Goal: Task Accomplishment & Management: Complete application form

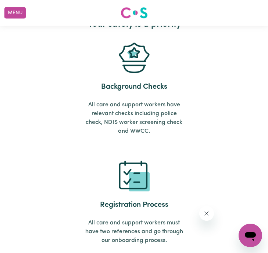
scroll to position [2838, 0]
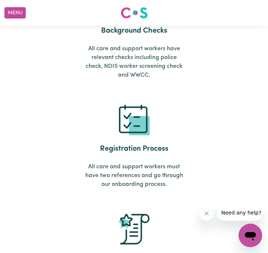
scroll to position [2912, 0]
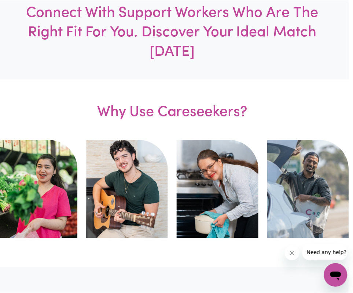
scroll to position [338, 4]
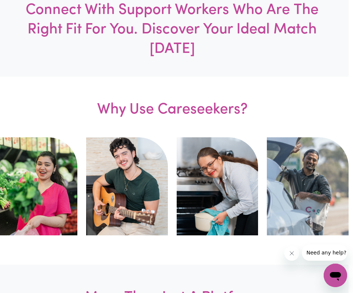
click at [149, 121] on h3 "Why Use Careseekers?" at bounding box center [173, 107] width 230 height 61
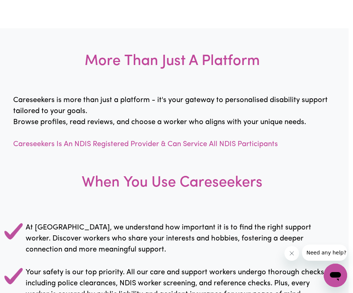
scroll to position [576, 4]
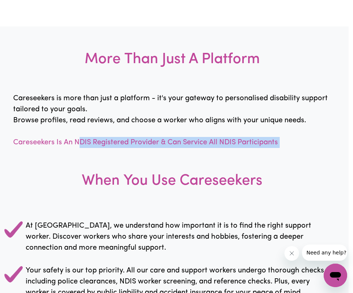
drag, startPoint x: 79, startPoint y: 137, endPoint x: 166, endPoint y: 152, distance: 88.7
click at [172, 153] on div "More Than Just A Platform Careseekers is more than just a platform - it's your …" at bounding box center [172, 236] width 353 height 420
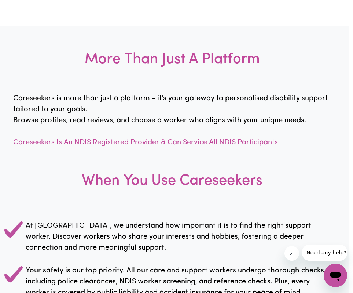
click at [201, 149] on h3 "When You Use Careseekers" at bounding box center [172, 181] width 353 height 66
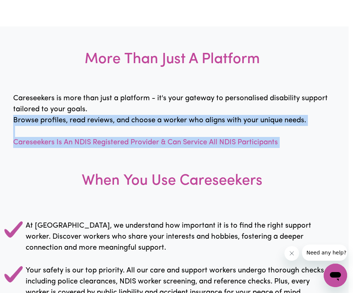
scroll to position [576, 0]
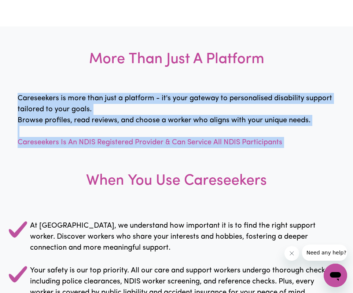
drag, startPoint x: 287, startPoint y: 149, endPoint x: 1, endPoint y: 97, distance: 291.1
click at [1, 97] on div "More Than Just A Platform Careseekers is more than just a platform - it's your …" at bounding box center [176, 236] width 353 height 420
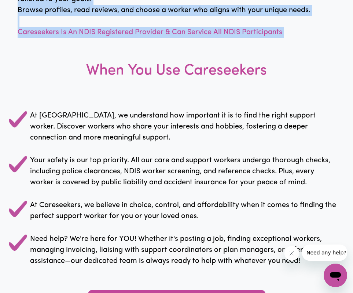
scroll to position [688, 0]
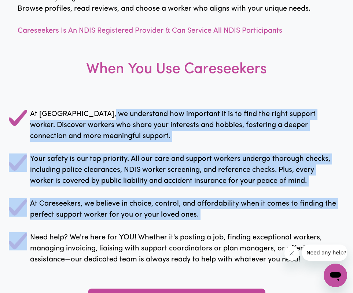
drag, startPoint x: 105, startPoint y: 111, endPoint x: 163, endPoint y: 229, distance: 131.5
click at [163, 229] on div "At Careseekers, we understand how important it is to find the right support wor…" at bounding box center [176, 187] width 353 height 168
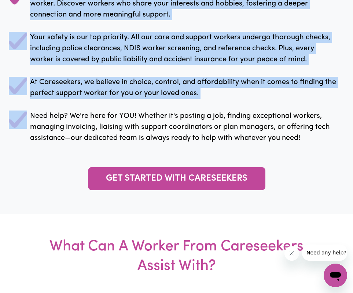
scroll to position [810, 0]
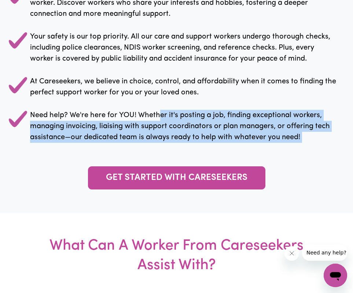
drag, startPoint x: 161, startPoint y: 118, endPoint x: 222, endPoint y: 160, distance: 73.6
click at [225, 158] on div "More Than Just A Platform Careseekers is more than just a platform - it's your …" at bounding box center [176, 3] width 353 height 420
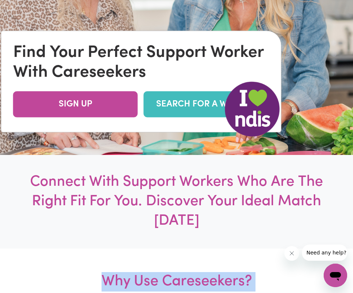
scroll to position [171, 0]
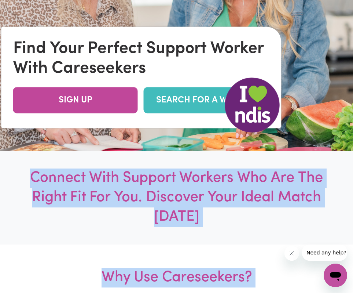
drag, startPoint x: 157, startPoint y: 179, endPoint x: 31, endPoint y: 177, distance: 125.5
copy div "Connect With Support Workers Who Are The Right Fit For You. Discover Your Ideal…"
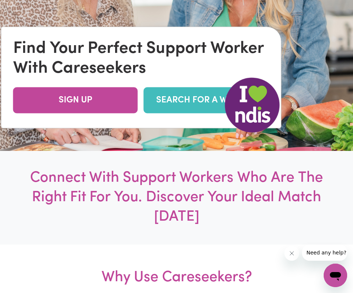
click at [82, 182] on h1 "Connect With Support Workers Who Are The Right Fit For You. Discover Your Ideal…" at bounding box center [177, 197] width 318 height 58
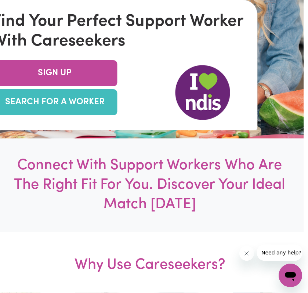
scroll to position [0, 4]
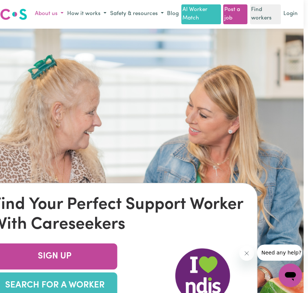
click at [46, 13] on button "About us" at bounding box center [49, 14] width 32 height 12
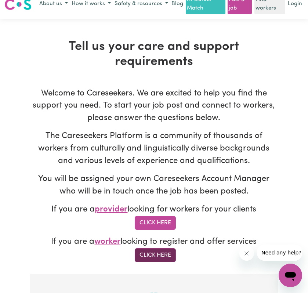
scroll to position [11, 0]
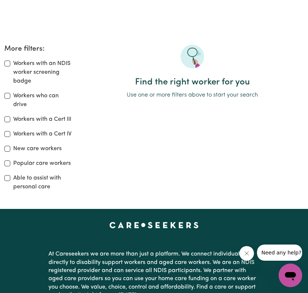
scroll to position [188, 0]
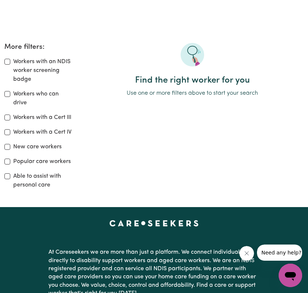
click at [10, 96] on div "Workers who can drive" at bounding box center [38, 99] width 68 height 18
click at [7, 94] on input "Workers who can drive" at bounding box center [7, 94] width 6 height 6
checkbox input "true"
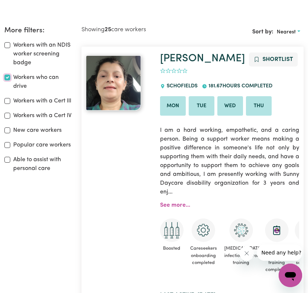
scroll to position [205, 0]
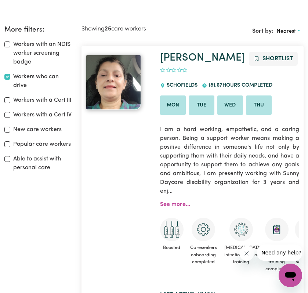
click at [205, 108] on li "Tue" at bounding box center [202, 105] width 26 height 20
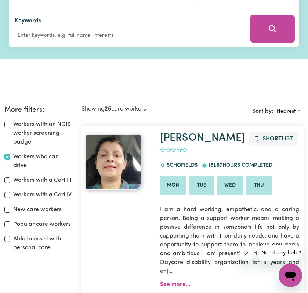
scroll to position [0, 0]
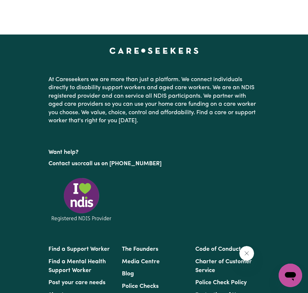
scroll to position [882, 0]
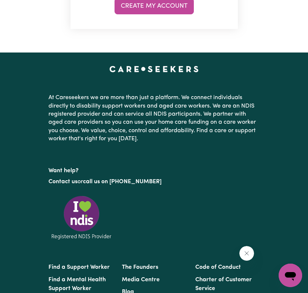
scroll to position [565, 0]
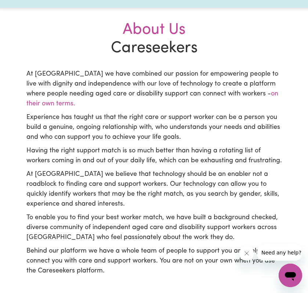
scroll to position [168, 0]
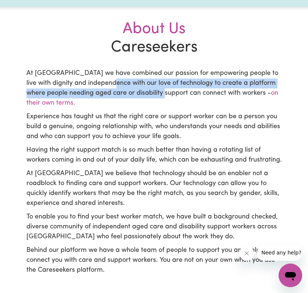
drag, startPoint x: 111, startPoint y: 85, endPoint x: 156, endPoint y: 97, distance: 46.9
click at [159, 98] on p "At [GEOGRAPHIC_DATA] we have combined our passion for empowering people to live…" at bounding box center [153, 89] width 255 height 40
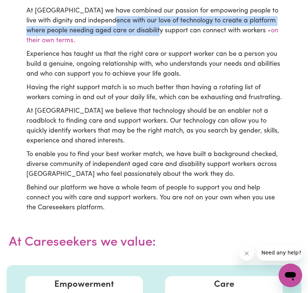
scroll to position [232, 0]
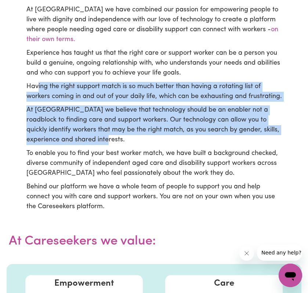
drag, startPoint x: 37, startPoint y: 88, endPoint x: 172, endPoint y: 147, distance: 147.5
click at [179, 147] on div "At [GEOGRAPHIC_DATA] we have combined our passion for empowering people to live…" at bounding box center [153, 108] width 255 height 207
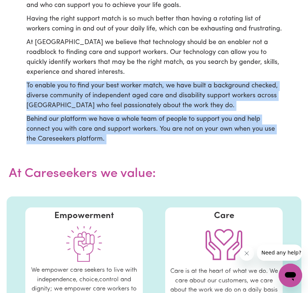
drag, startPoint x: 21, startPoint y: 92, endPoint x: 144, endPoint y: 165, distance: 143.7
click at [144, 165] on main "About Careseekers About Us Careseekers At Careseekers we have combined our pass…" at bounding box center [154, 174] width 308 height 890
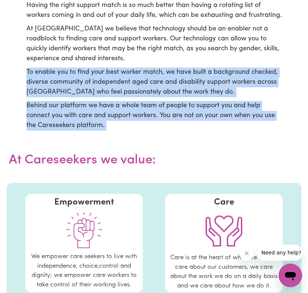
scroll to position [264, 0]
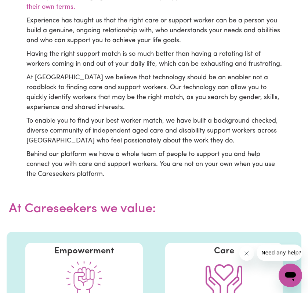
click at [142, 165] on p "Behind our platform we have a whole team of people to support you and help conn…" at bounding box center [153, 165] width 255 height 30
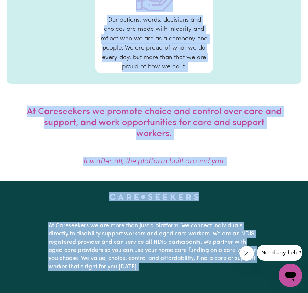
scroll to position [755, 0]
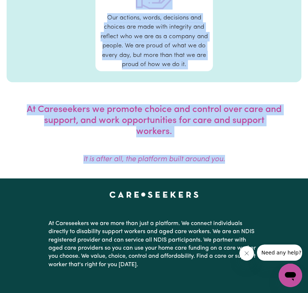
drag, startPoint x: 25, startPoint y: 130, endPoint x: 237, endPoint y: 171, distance: 216.3
copy main "To enable you to find your best worker match, we have built a background checke…"
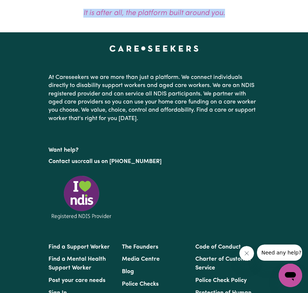
scroll to position [909, 0]
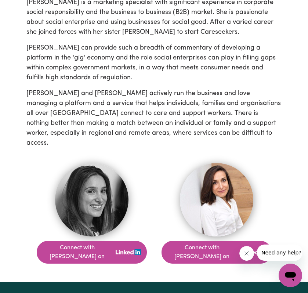
scroll to position [412, 0]
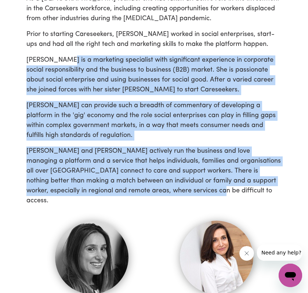
drag, startPoint x: 60, startPoint y: 53, endPoint x: 138, endPoint y: 190, distance: 158.1
click at [138, 189] on div "Careseekers was set up by sister duo Marissa Sandler and Lauren Hockley in 2015…" at bounding box center [153, 77] width 255 height 502
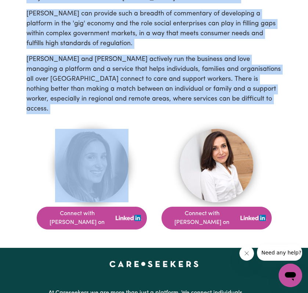
scroll to position [530, 0]
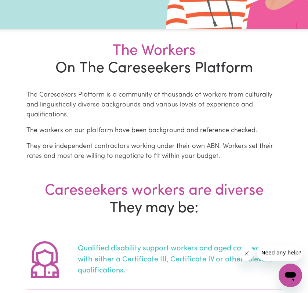
scroll to position [149, 0]
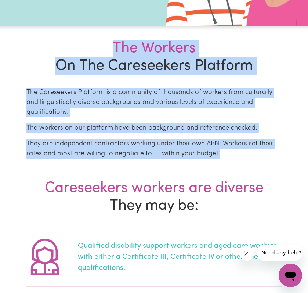
drag, startPoint x: 105, startPoint y: 43, endPoint x: 178, endPoint y: 159, distance: 137.1
click at [178, 159] on section "The Workers On The Careseekers Platform The Careseekers Platform is a community…" at bounding box center [154, 99] width 308 height 146
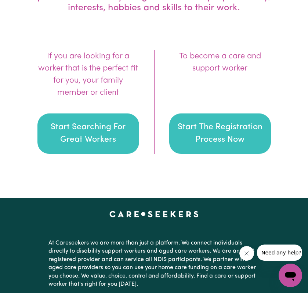
scroll to position [1158, 0]
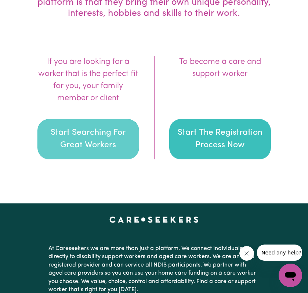
click at [82, 119] on button "Start Searching For Great Workers" at bounding box center [88, 139] width 102 height 40
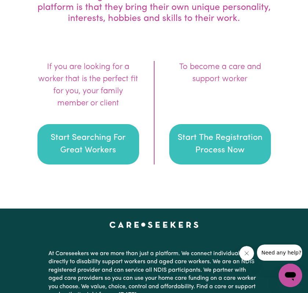
scroll to position [1158, 0]
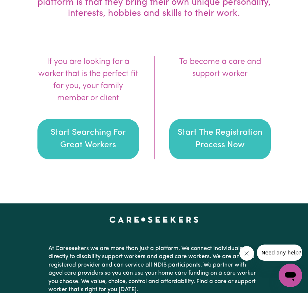
drag, startPoint x: 55, startPoint y: 132, endPoint x: 287, endPoint y: -31, distance: 283.0
drag, startPoint x: 114, startPoint y: 116, endPoint x: 238, endPoint y: 25, distance: 153.6
click at [238, 25] on section "The best thing about the workers on the Careseekers platform is that they bring…" at bounding box center [154, 86] width 308 height 236
click at [211, 56] on div "To become a care and support worker" at bounding box center [220, 68] width 102 height 24
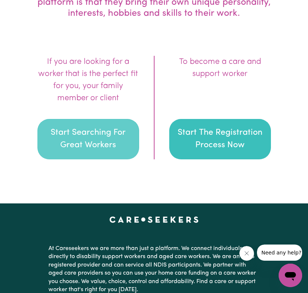
click at [102, 128] on button "Start Searching For Great Workers" at bounding box center [88, 139] width 102 height 40
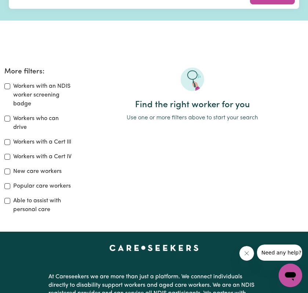
scroll to position [166, 0]
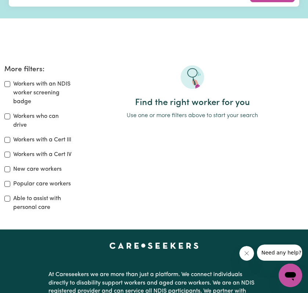
click at [10, 88] on div "Workers with an NDIS worker screening badge" at bounding box center [38, 93] width 68 height 26
click at [8, 80] on div "Workers with an NDIS worker screening badge" at bounding box center [38, 93] width 68 height 26
click at [9, 117] on input "Workers who can drive" at bounding box center [7, 116] width 6 height 6
checkbox input "true"
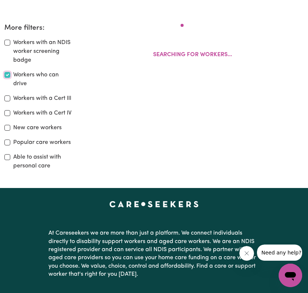
scroll to position [208, 0]
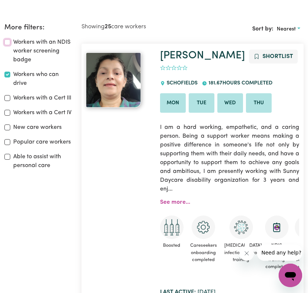
click at [7, 41] on input "Workers with an NDIS worker screening badge" at bounding box center [7, 42] width 6 height 6
checkbox input "true"
click at [8, 142] on input "Popular care workers" at bounding box center [7, 142] width 6 height 6
checkbox input "true"
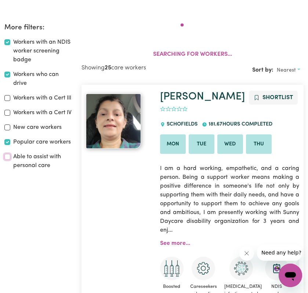
click at [9, 157] on input "Able to assist with personal care" at bounding box center [7, 157] width 6 height 6
checkbox input "true"
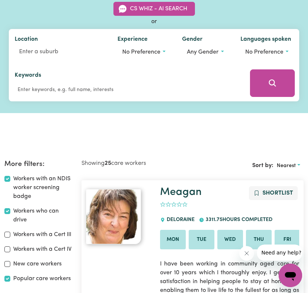
scroll to position [84, 0]
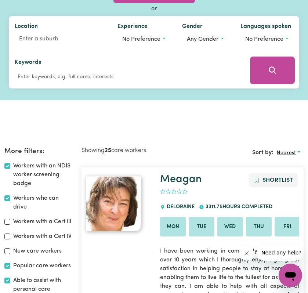
click at [281, 151] on span "Nearest" at bounding box center [286, 153] width 19 height 6
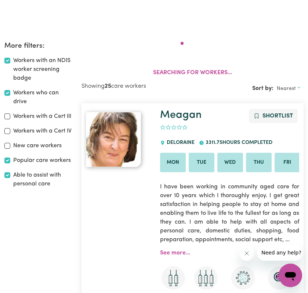
scroll to position [208, 0]
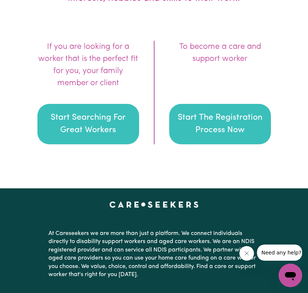
scroll to position [1197, 0]
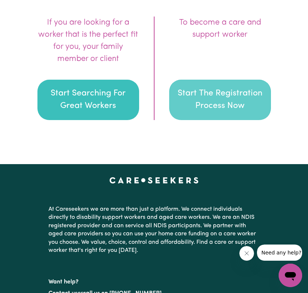
click at [218, 95] on button "Start The Registration Process Now" at bounding box center [220, 100] width 102 height 40
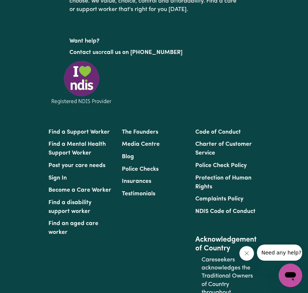
scroll to position [4058, 0]
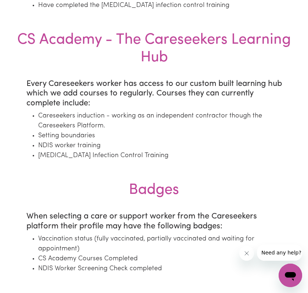
scroll to position [1046, 0]
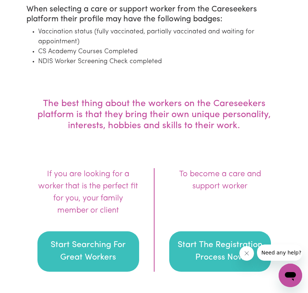
drag, startPoint x: 207, startPoint y: 240, endPoint x: 275, endPoint y: 115, distance: 142.0
click at [276, 116] on section "The best thing about the workers on the Careseekers platform is that they bring…" at bounding box center [154, 198] width 308 height 236
click at [221, 87] on section "The best thing about the workers on the Careseekers platform is that they bring…" at bounding box center [154, 198] width 308 height 236
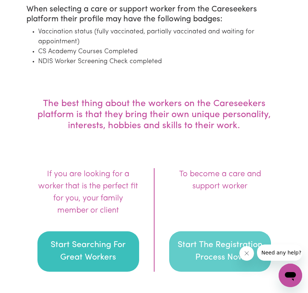
click at [210, 231] on button "Start The Registration Process Now" at bounding box center [220, 251] width 102 height 40
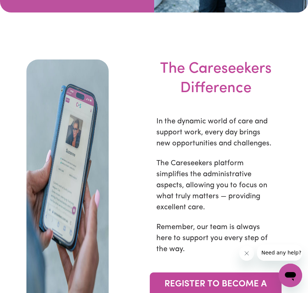
scroll to position [2748, 0]
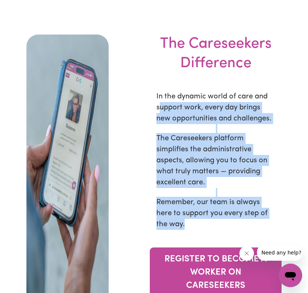
drag, startPoint x: 193, startPoint y: 196, endPoint x: 163, endPoint y: 66, distance: 133.1
click at [163, 66] on div "The Careseekers Difference In the dynamic world of care and support work, every…" at bounding box center [215, 170] width 173 height 272
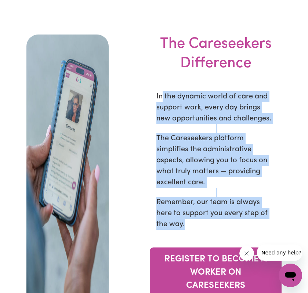
click at [200, 133] on p "The Careseekers platform simplifies the administrative aspects, allowing you to…" at bounding box center [215, 160] width 119 height 55
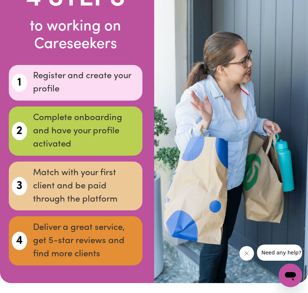
scroll to position [2441, 0]
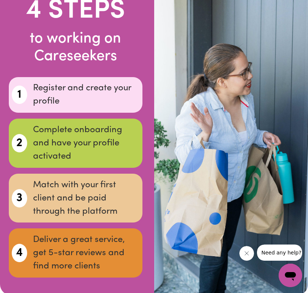
click at [200, 128] on div at bounding box center [231, 139] width 154 height 312
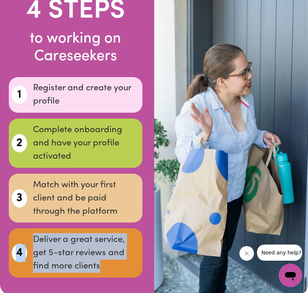
drag, startPoint x: 133, startPoint y: 249, endPoint x: 115, endPoint y: 185, distance: 66.3
click at [115, 185] on div "4 STEPS to working on Careseekers 1 Register and create your profile 2 Complete…" at bounding box center [75, 139] width 157 height 312
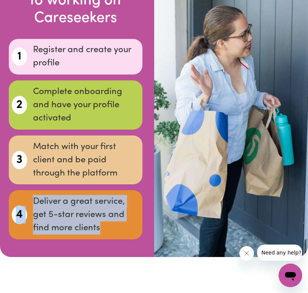
scroll to position [2484, 0]
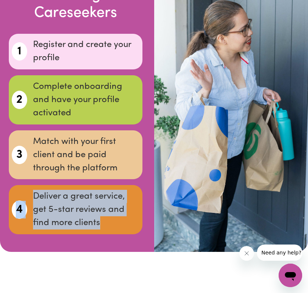
click at [117, 190] on p "Deliver a great service, get 5-star reviews and find more clients" at bounding box center [86, 210] width 106 height 40
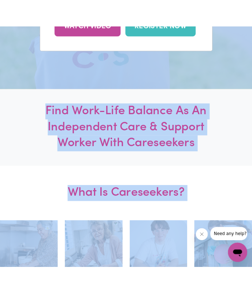
scroll to position [0, 0]
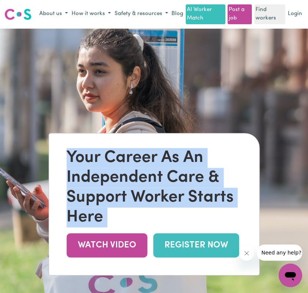
drag, startPoint x: 105, startPoint y: 192, endPoint x: 62, endPoint y: 156, distance: 56.0
copy main "Your Career As An Independent Care & Support Worker Starts Here WATCH VIDEO REG…"
click at [115, 115] on img at bounding box center [154, 175] width 308 height 293
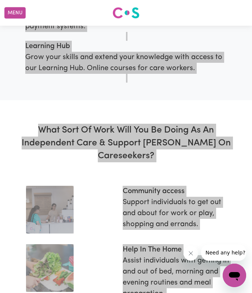
scroll to position [924, 0]
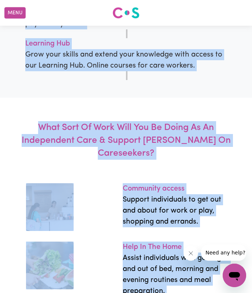
click at [104, 106] on h3 "What Sort Of Work Will You Be Doing As An Independent Care & Support Woker On C…" at bounding box center [125, 140] width 227 height 85
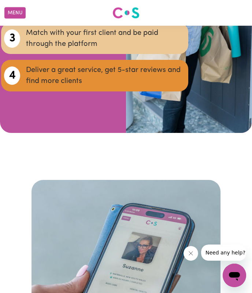
scroll to position [2575, 0]
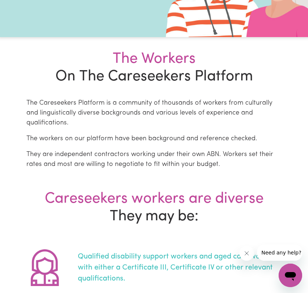
scroll to position [89, 0]
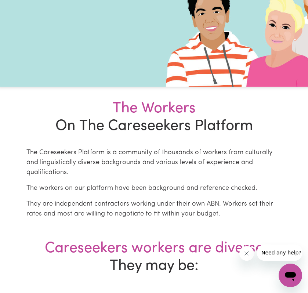
click at [94, 183] on p "The workers on our platform have been background and reference checked." at bounding box center [153, 188] width 255 height 10
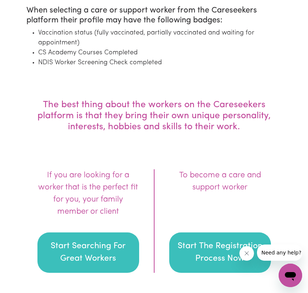
scroll to position [1014, 0]
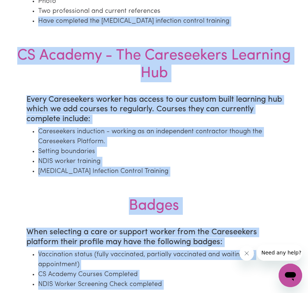
drag, startPoint x: 237, startPoint y: 153, endPoint x: 167, endPoint y: -11, distance: 178.9
click at [167, 0] on html "Menu About us How it works Safety & resources Blog AI Worker Match Post a job F…" at bounding box center [154, 109] width 308 height 1864
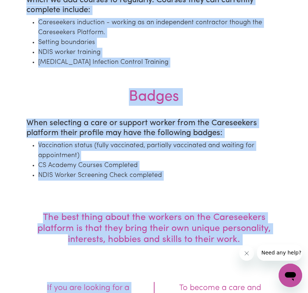
scroll to position [974, 0]
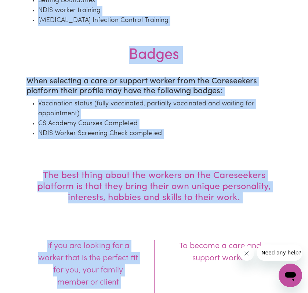
click at [240, 198] on section "The best thing about the workers on the Careseekers platform is that they bring…" at bounding box center [154, 270] width 308 height 236
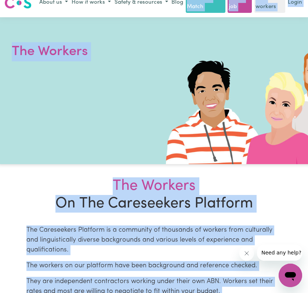
scroll to position [0, 0]
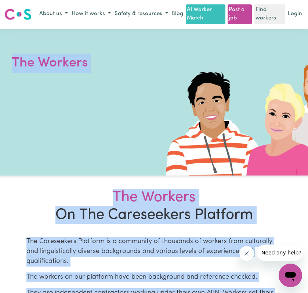
drag, startPoint x: 242, startPoint y: 189, endPoint x: 13, endPoint y: 63, distance: 261.8
copy main "The Workers The Workers On The Careseekers Platform The Careseekers Platform is…"
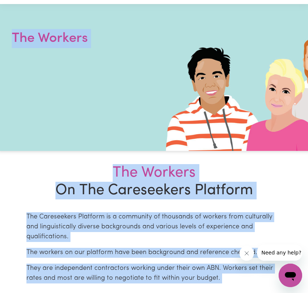
scroll to position [55, 0]
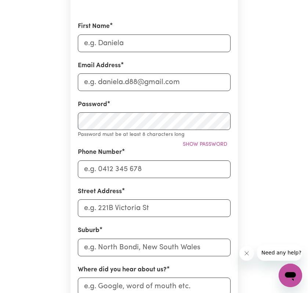
scroll to position [380, 0]
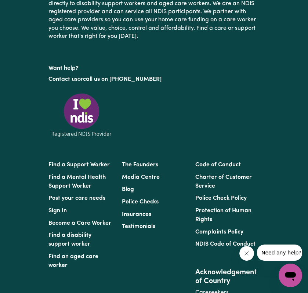
scroll to position [710, 0]
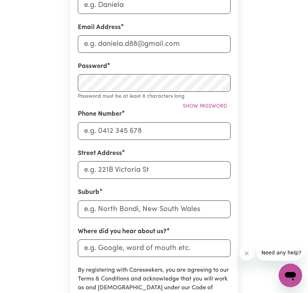
scroll to position [313, 0]
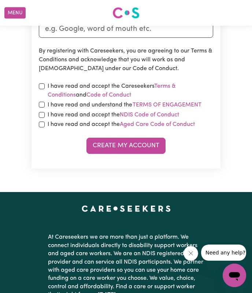
scroll to position [947, 0]
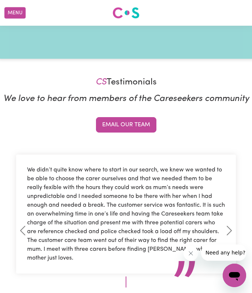
scroll to position [114, 0]
